Goal: Task Accomplishment & Management: Complete application form

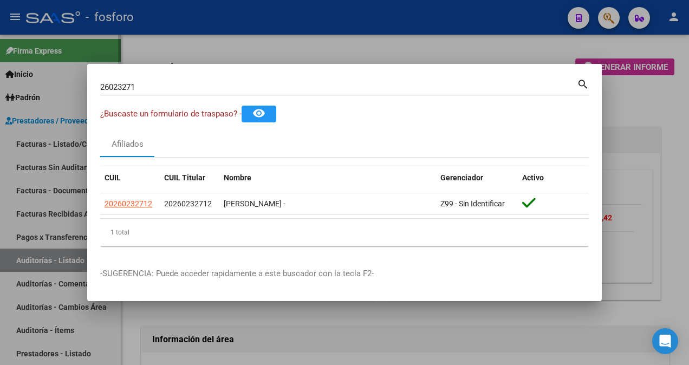
click at [61, 86] on div at bounding box center [344, 182] width 689 height 365
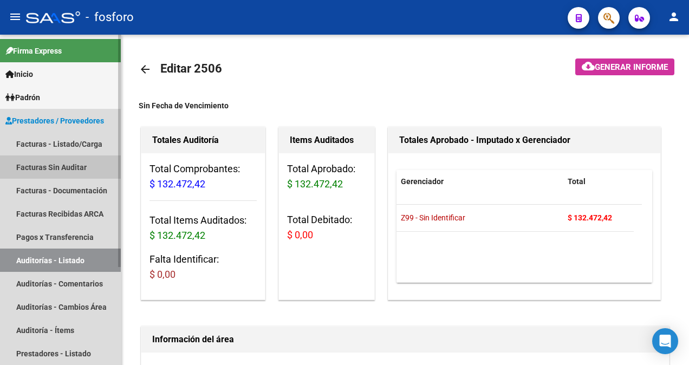
click at [70, 167] on link "Facturas Sin Auditar" at bounding box center [60, 166] width 121 height 23
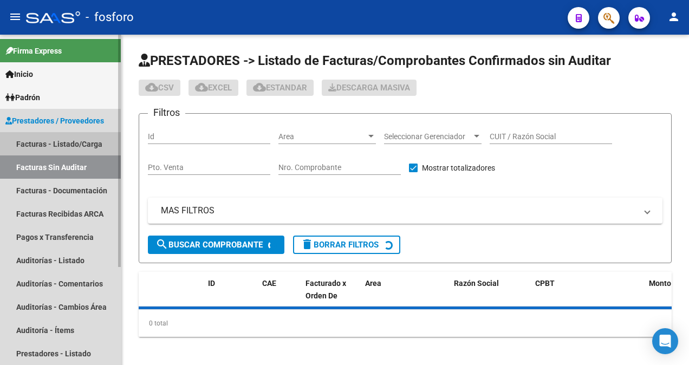
click at [76, 141] on link "Facturas - Listado/Carga" at bounding box center [60, 143] width 121 height 23
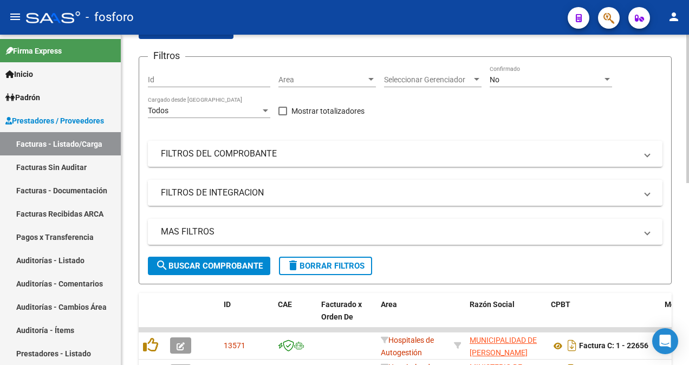
scroll to position [108, 0]
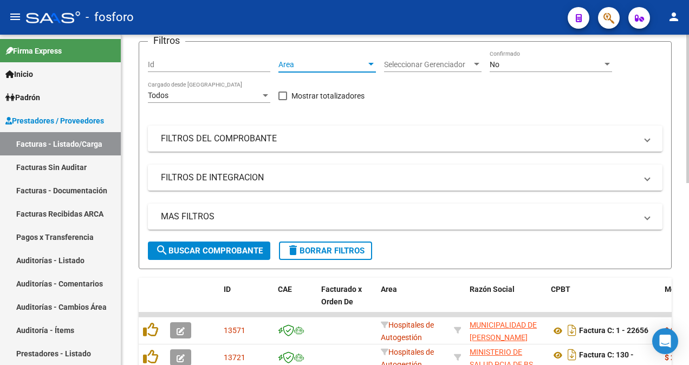
click at [369, 63] on div at bounding box center [371, 64] width 10 height 9
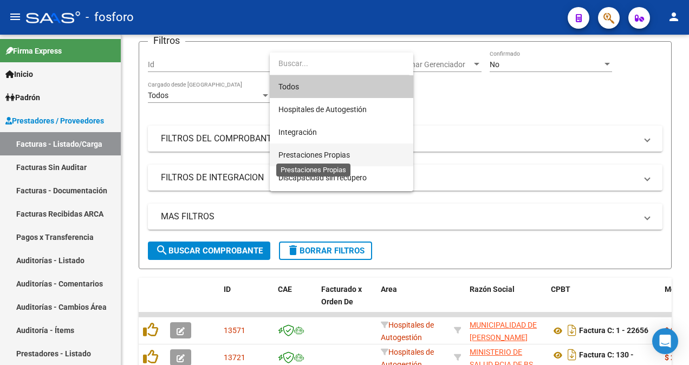
click at [305, 154] on span "Prestaciones Propias" at bounding box center [313, 154] width 71 height 9
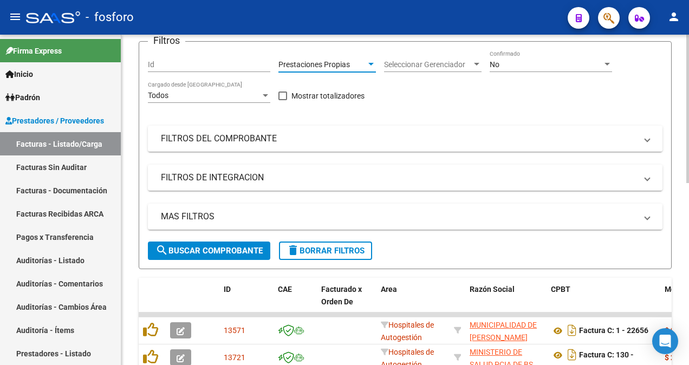
click at [231, 240] on div "MAS FILTROS Todos Con Doc. Respaldatoria Todos Con Trazabilidad Todos Asociado …" at bounding box center [405, 223] width 514 height 38
click at [241, 247] on span "search Buscar Comprobante" at bounding box center [208, 251] width 107 height 10
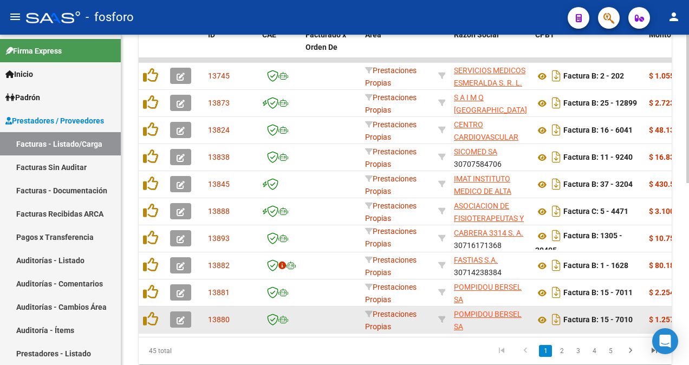
scroll to position [404, 0]
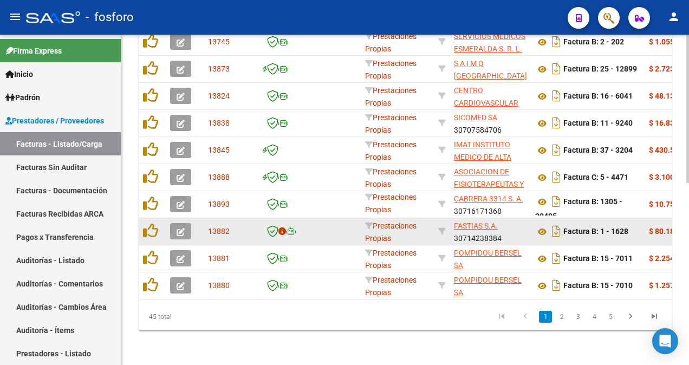
click at [184, 228] on icon "button" at bounding box center [180, 232] width 8 height 8
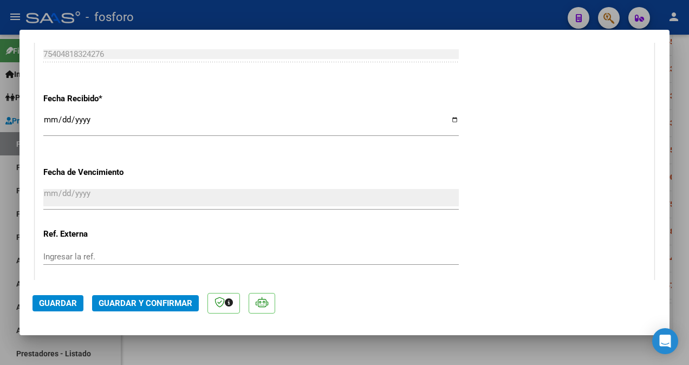
scroll to position [704, 0]
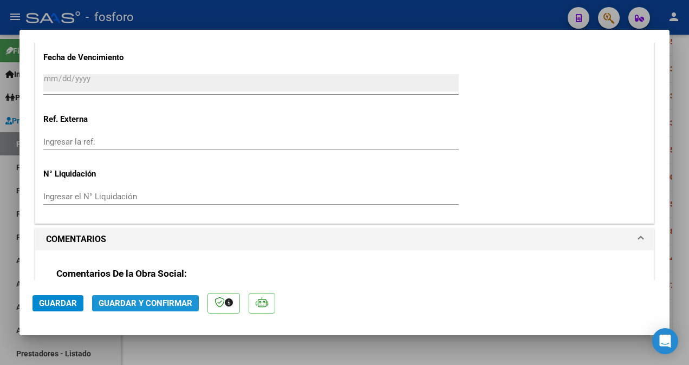
click at [129, 305] on span "Guardar y Confirmar" at bounding box center [146, 303] width 94 height 10
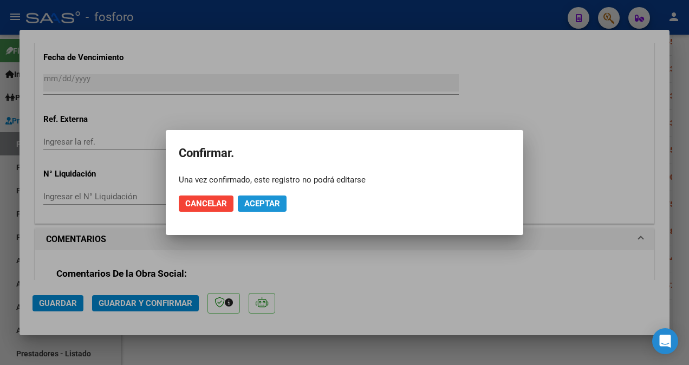
click at [263, 202] on span "Aceptar" at bounding box center [262, 204] width 36 height 10
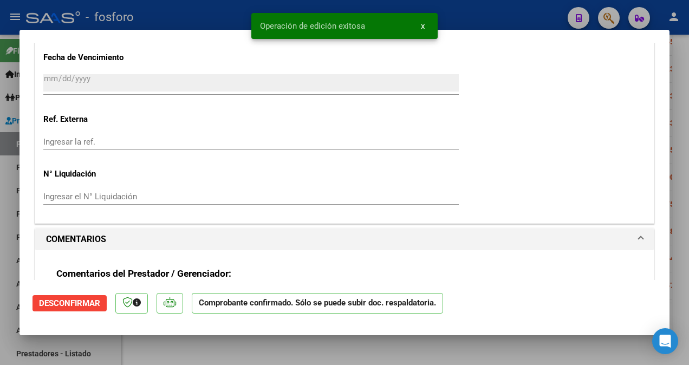
click at [0, 199] on html "menu - fosforo person Firma Express Inicio Calendario SSS Instructivos Contacto…" at bounding box center [344, 182] width 689 height 365
click at [18, 171] on div at bounding box center [344, 182] width 689 height 365
type input "$ 0,00"
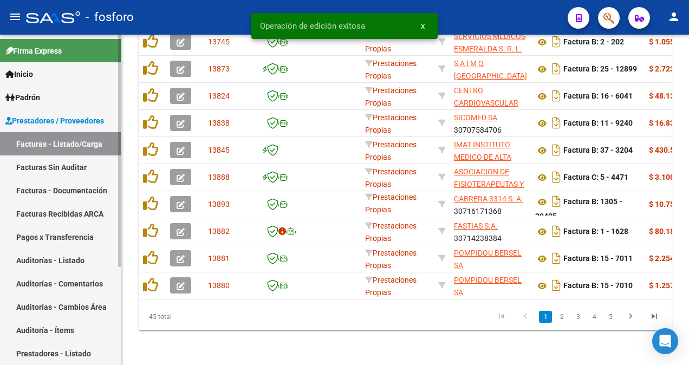
scroll to position [404, 0]
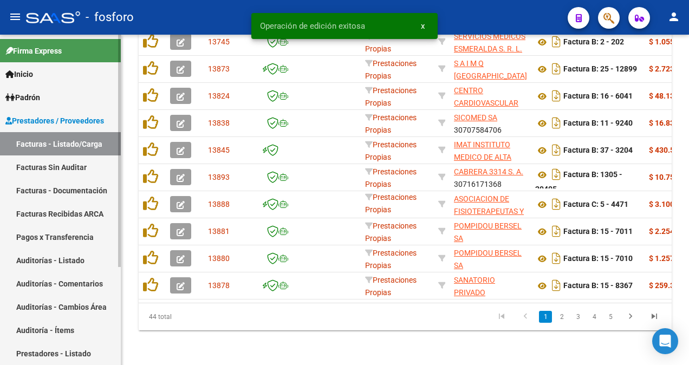
click at [24, 160] on link "Facturas Sin Auditar" at bounding box center [60, 166] width 121 height 23
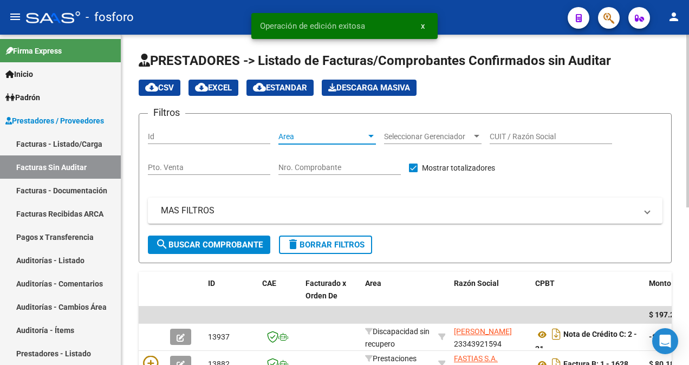
click at [372, 132] on div at bounding box center [371, 136] width 10 height 9
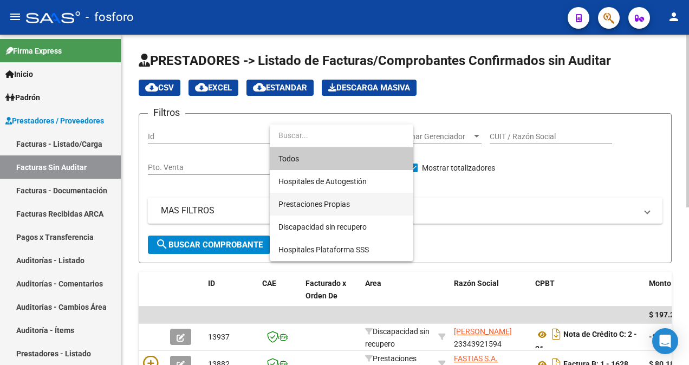
click at [336, 198] on span "Prestaciones Propias" at bounding box center [341, 204] width 126 height 23
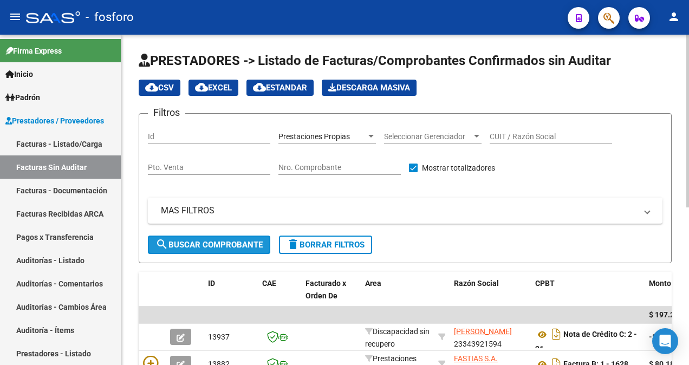
click at [207, 241] on span "search Buscar Comprobante" at bounding box center [208, 245] width 107 height 10
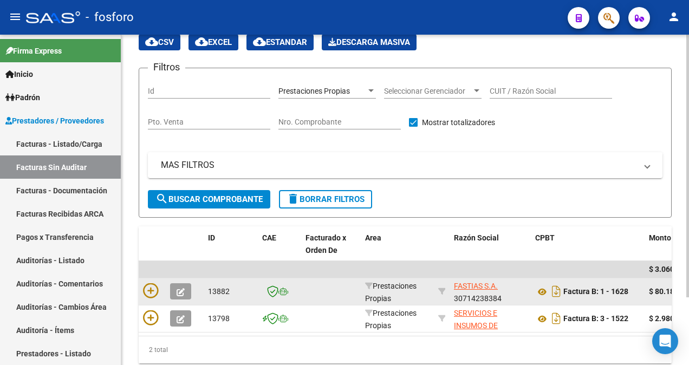
scroll to position [86, 0]
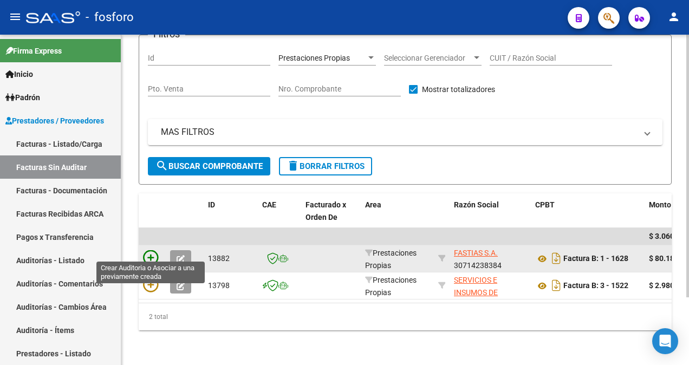
click at [148, 253] on icon at bounding box center [150, 257] width 15 height 15
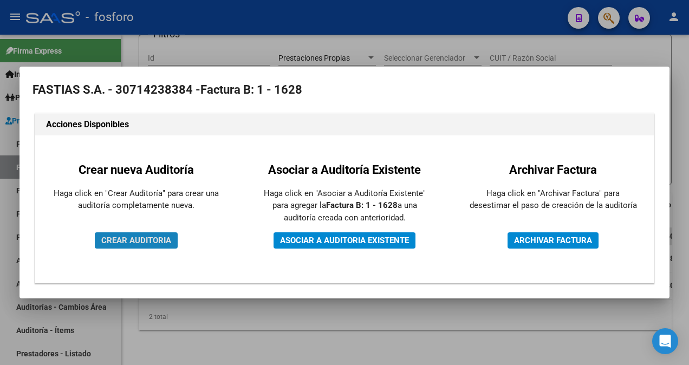
click at [154, 232] on button "CREAR AUDITORIA" at bounding box center [136, 240] width 83 height 16
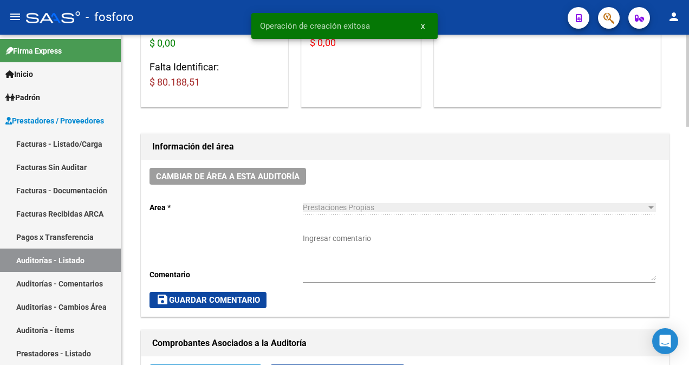
scroll to position [217, 0]
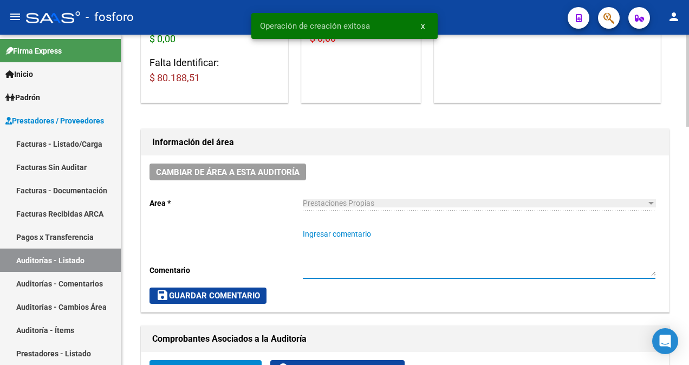
click at [333, 239] on textarea "Ingresar comentario" at bounding box center [479, 252] width 352 height 48
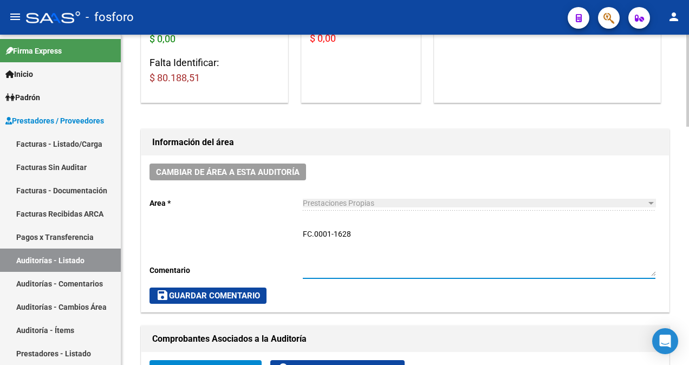
type textarea "FC.0001-1628"
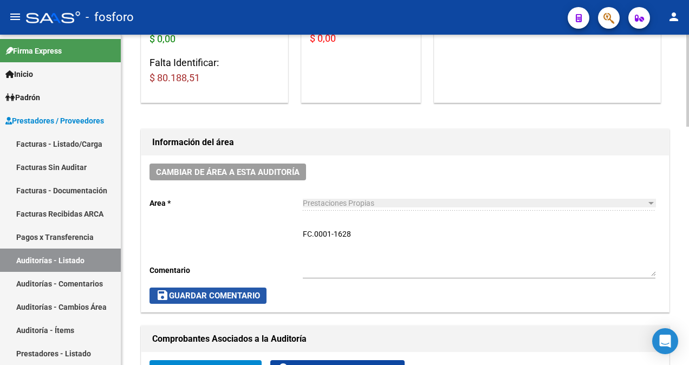
click at [233, 287] on button "save Guardar Comentario" at bounding box center [207, 295] width 117 height 16
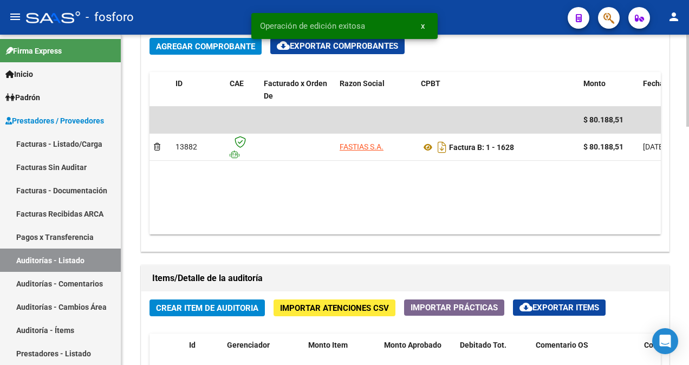
scroll to position [541, 0]
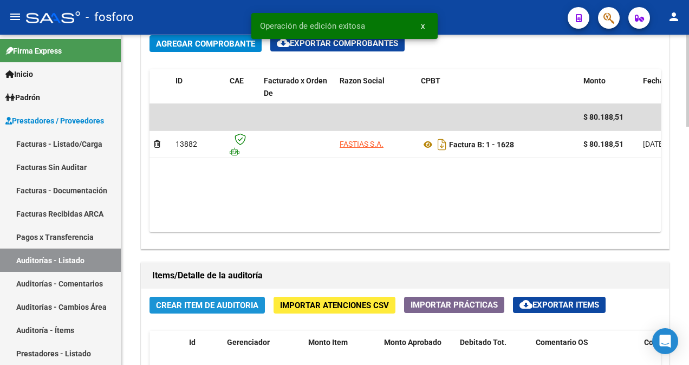
click at [191, 301] on span "Crear Item de Auditoria" at bounding box center [207, 305] width 102 height 10
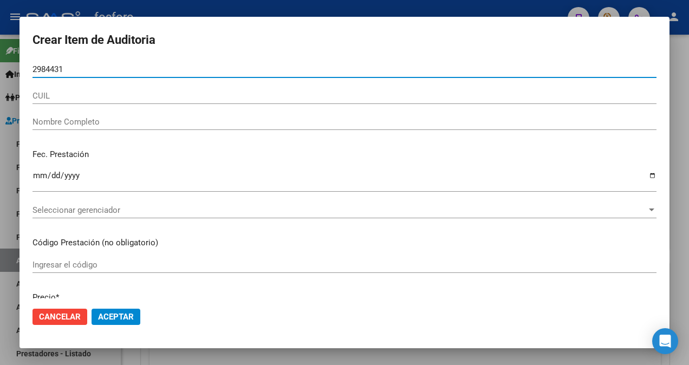
type input "29844317"
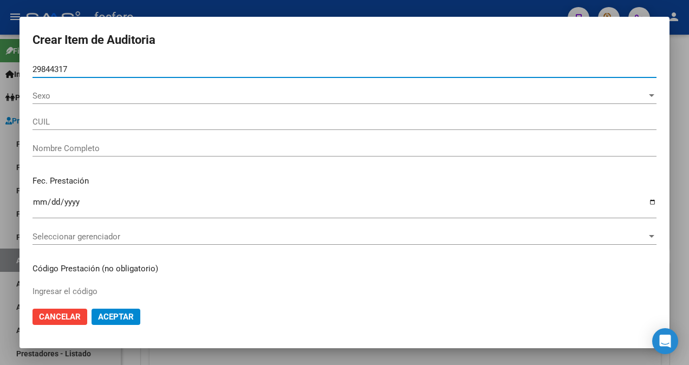
type input "27298443177"
type input "[PERSON_NAME] -"
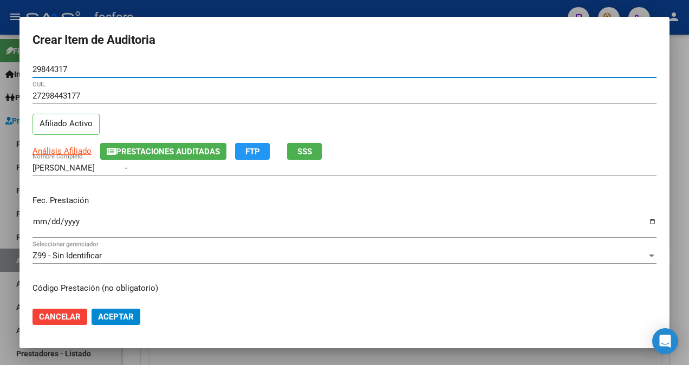
type input "29844317"
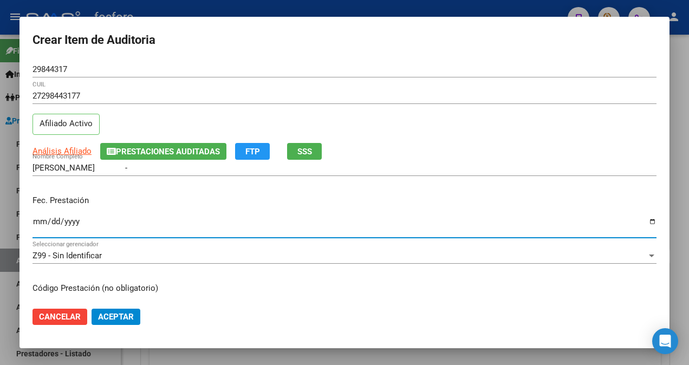
click at [40, 221] on input "Ingresar la fecha" at bounding box center [344, 225] width 624 height 17
type input "[DATE]"
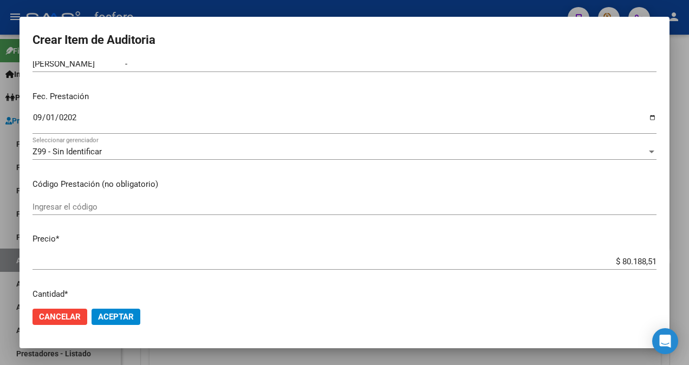
scroll to position [108, 0]
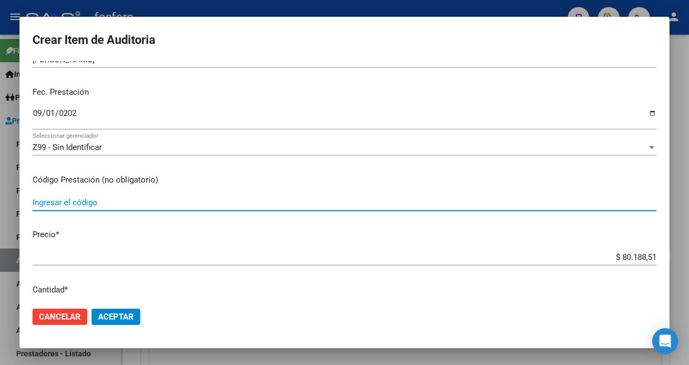
click at [103, 198] on input "Ingresar el código" at bounding box center [344, 203] width 624 height 10
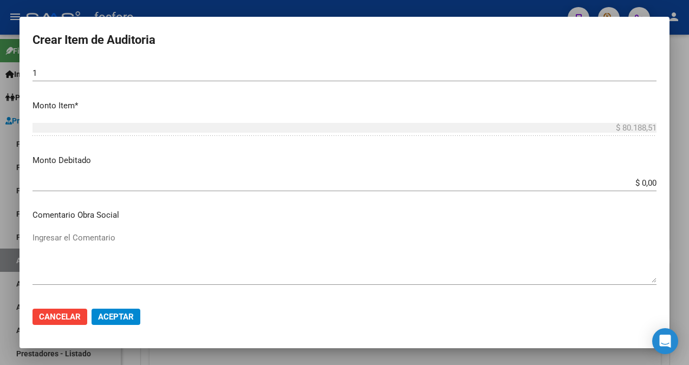
scroll to position [487, 0]
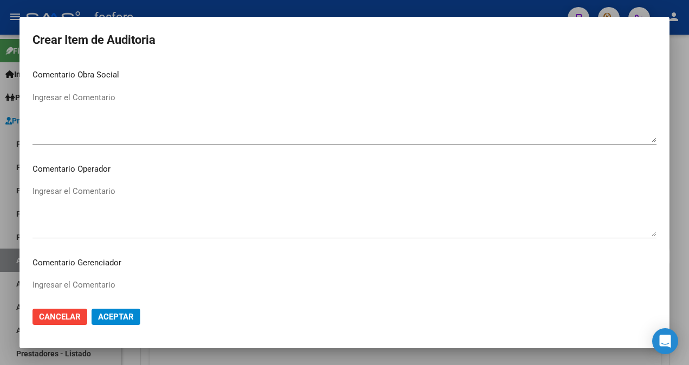
type input "LABORATORIO- DEMAS ASOCIADOS Y CODIGOS EN DETALLE ADJUNTO."
click at [107, 198] on textarea "Ingresar el Comentario" at bounding box center [344, 210] width 624 height 51
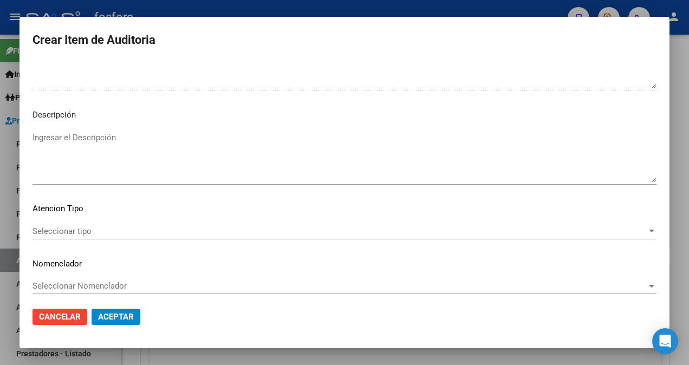
scroll to position [734, 0]
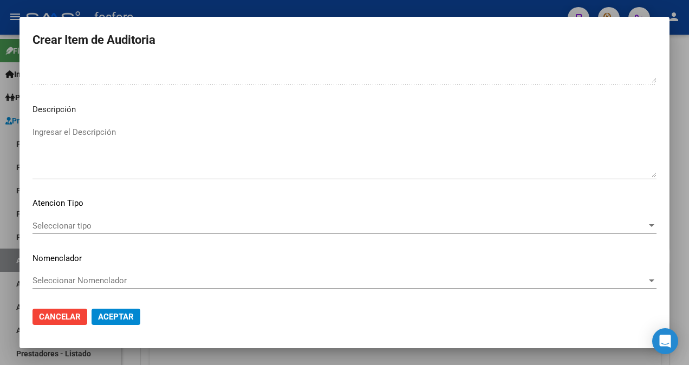
type textarea "SIN DEBITOS."
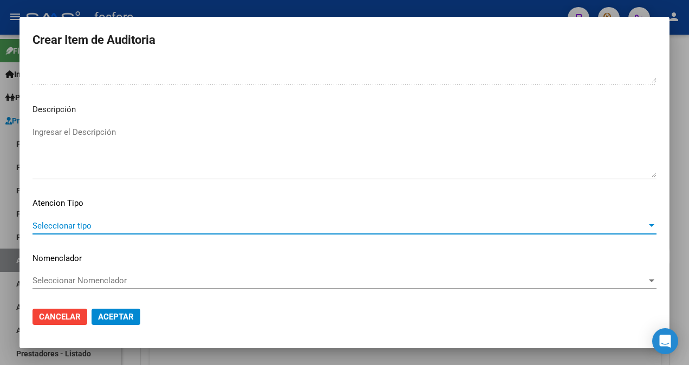
click at [77, 226] on span "Seleccionar tipo" at bounding box center [339, 226] width 614 height 10
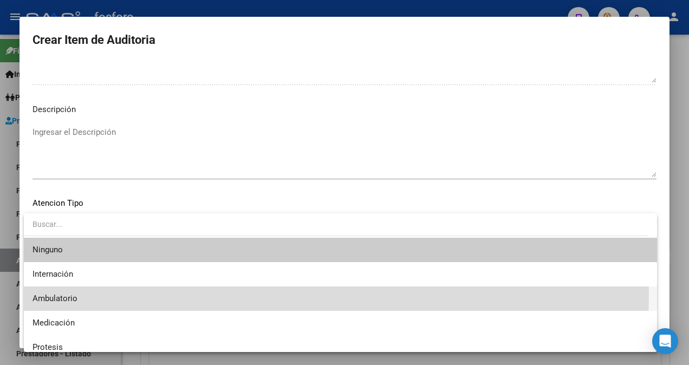
click at [63, 291] on span "Ambulatorio" at bounding box center [340, 298] width 616 height 24
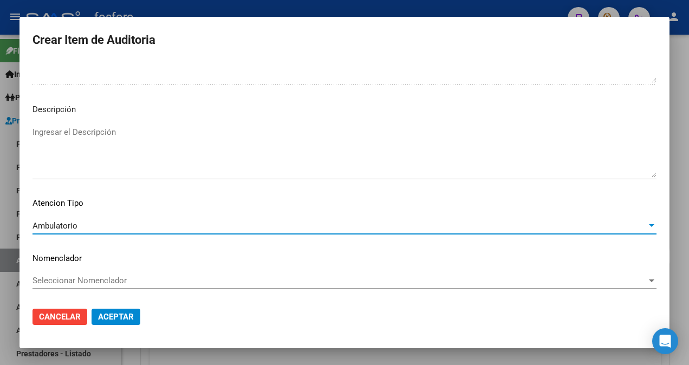
click at [123, 314] on span "Aceptar" at bounding box center [116, 317] width 36 height 10
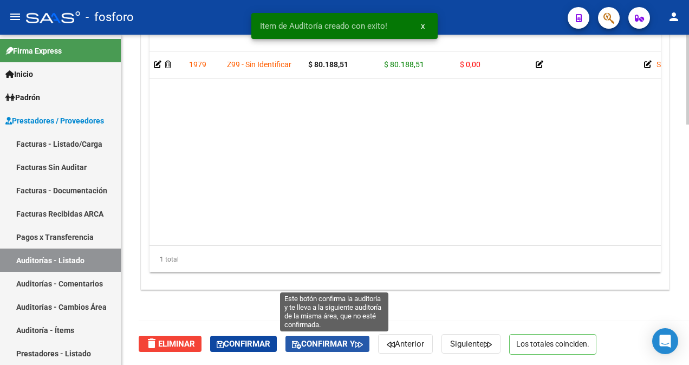
click at [320, 339] on span "Confirmar y" at bounding box center [327, 344] width 71 height 10
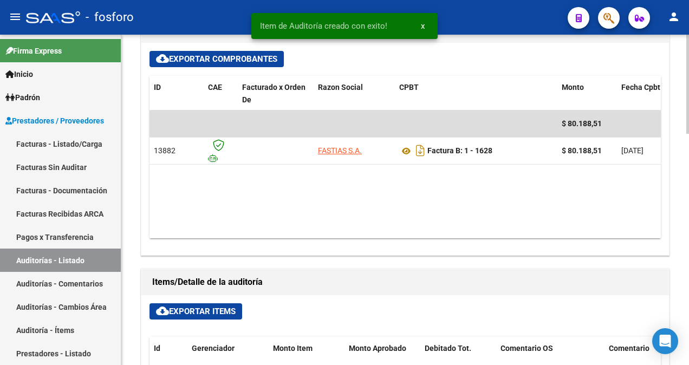
type input "202510"
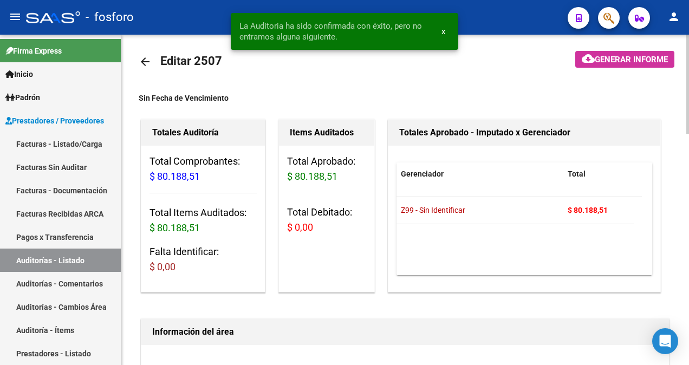
scroll to position [0, 0]
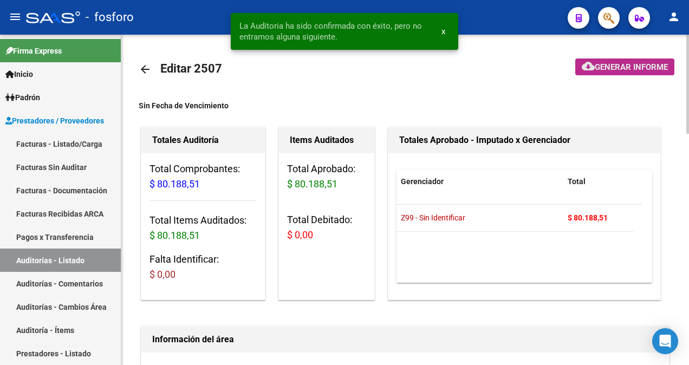
click at [609, 66] on span "Generar informe" at bounding box center [630, 67] width 73 height 10
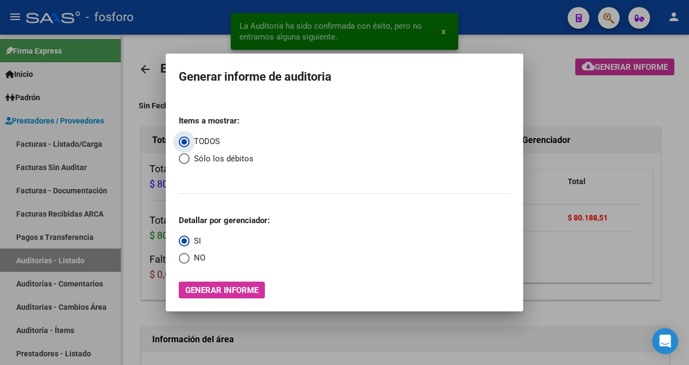
click at [208, 288] on span "Generar informe" at bounding box center [221, 290] width 73 height 10
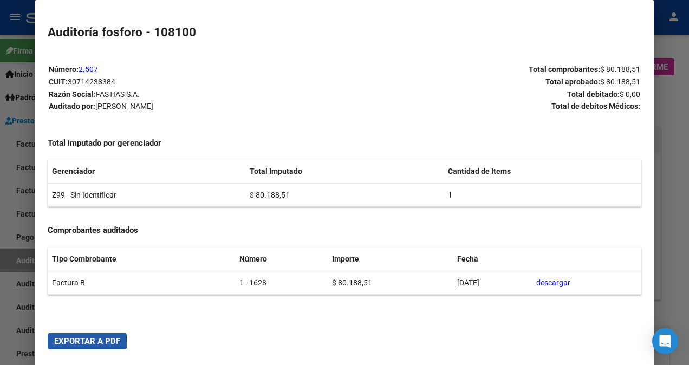
click at [56, 346] on button "Exportar a PDF" at bounding box center [87, 341] width 79 height 16
click at [16, 320] on div at bounding box center [344, 182] width 689 height 365
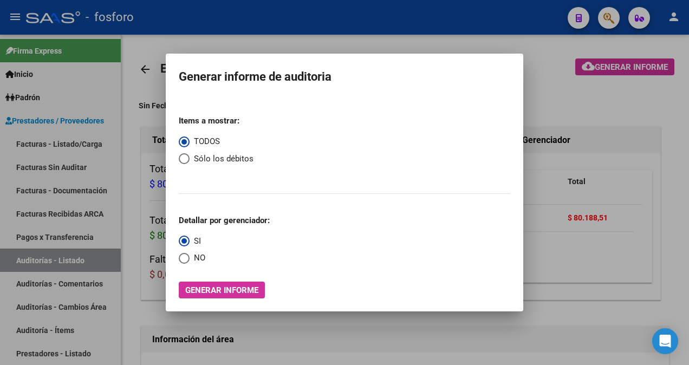
click at [573, 117] on div at bounding box center [344, 182] width 689 height 365
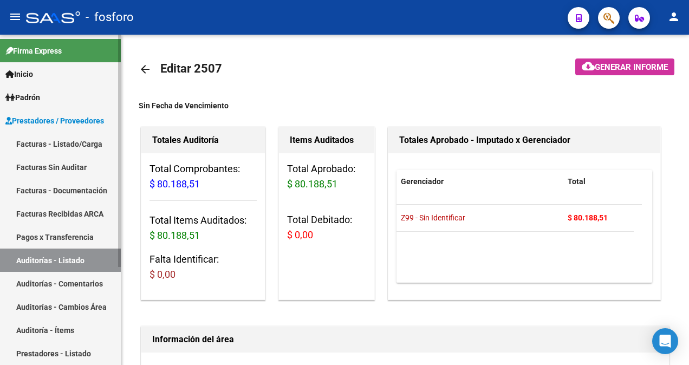
click at [84, 150] on link "Facturas - Listado/Carga" at bounding box center [60, 143] width 121 height 23
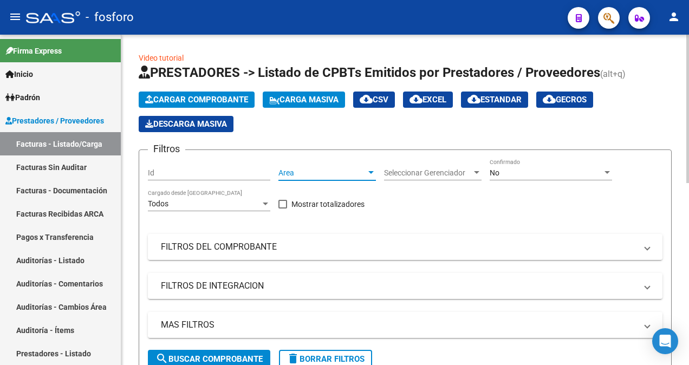
click at [370, 173] on div at bounding box center [370, 172] width 5 height 3
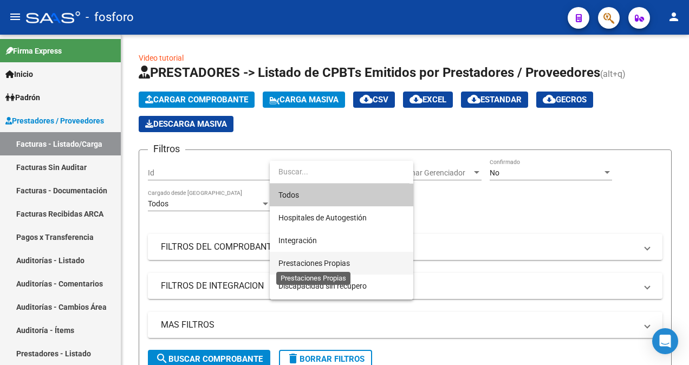
click at [337, 261] on span "Prestaciones Propias" at bounding box center [313, 263] width 71 height 9
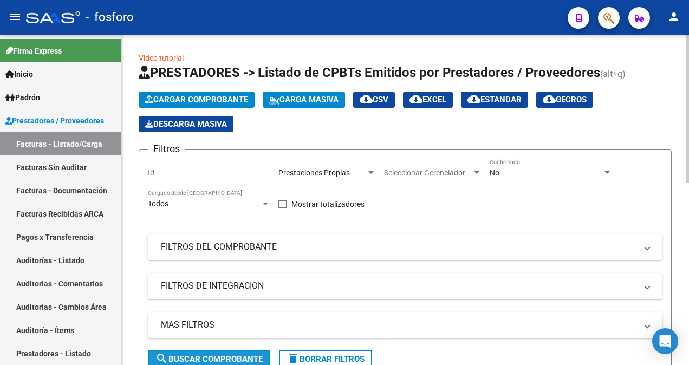
click at [213, 356] on span "search Buscar Comprobante" at bounding box center [208, 359] width 107 height 10
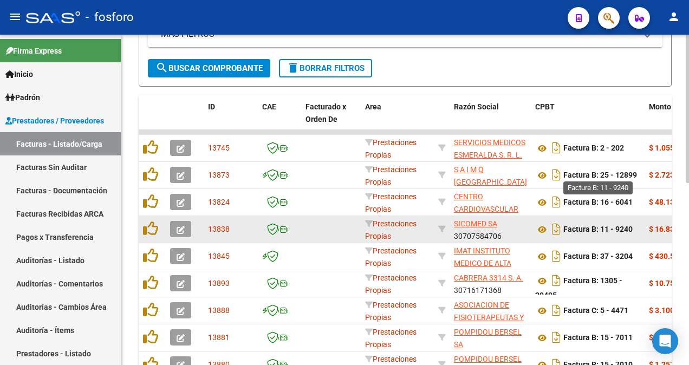
scroll to position [187, 0]
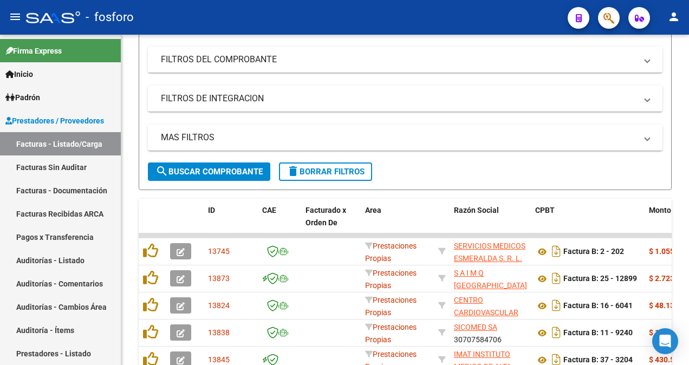
click at [667, 16] on mat-icon "person" at bounding box center [673, 16] width 13 height 13
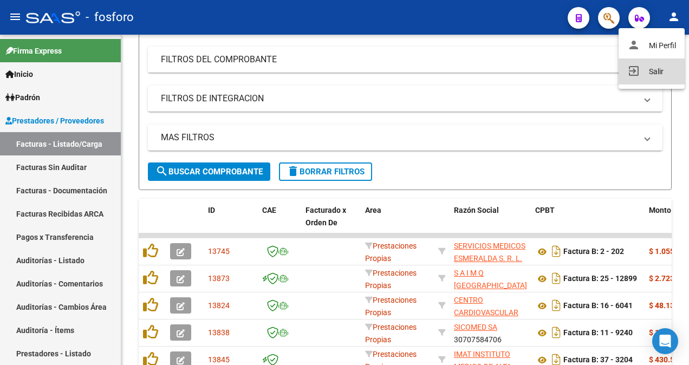
click at [646, 71] on button "exit_to_app Salir" at bounding box center [651, 71] width 66 height 26
